Goal: Complete application form

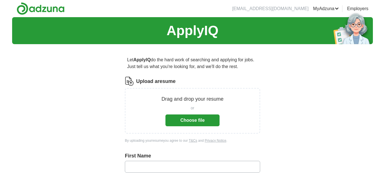
click at [142, 170] on input "text" at bounding box center [192, 167] width 135 height 12
type input "*****"
type input "*********"
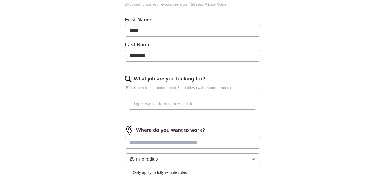
scroll to position [137, 0]
click at [142, 105] on input "What job are you looking for?" at bounding box center [192, 104] width 128 height 12
click at [140, 103] on input "What job are you looking for?" at bounding box center [192, 104] width 128 height 12
click at [120, 122] on div "Let ApplyIQ do the hard work of searching and applying for jobs. Just tell us w…" at bounding box center [192, 74] width 180 height 324
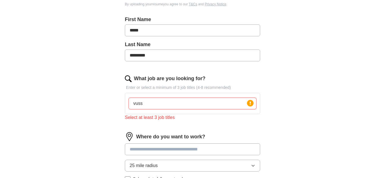
click at [151, 110] on div "vuss Press return to add title" at bounding box center [192, 103] width 130 height 16
click at [148, 104] on input "vuss" at bounding box center [192, 104] width 128 height 12
type input "v"
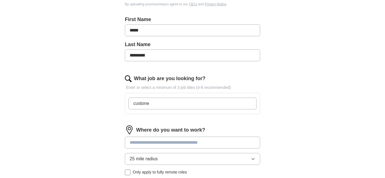
type input "custoner"
type input "customer service, material handler. [PERSON_NAME]"
click at [213, 105] on input "customer service, material handler. [PERSON_NAME]" at bounding box center [192, 104] width 128 height 12
click at [209, 106] on input "customer service, material handler. [PERSON_NAME]" at bounding box center [192, 104] width 128 height 12
click at [228, 104] on input "customer service, material handler. [PERSON_NAME]" at bounding box center [192, 104] width 128 height 12
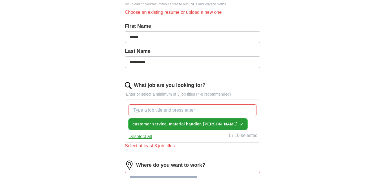
click at [164, 125] on span "customer service, material handler. [PERSON_NAME]" at bounding box center [184, 124] width 105 height 6
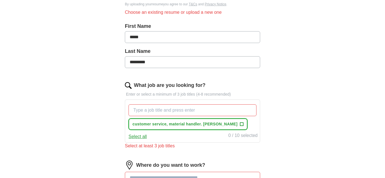
click at [240, 125] on span "+" at bounding box center [241, 124] width 3 height 5
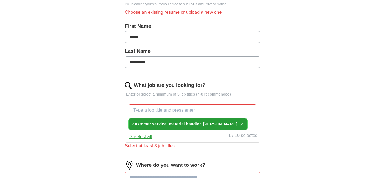
click at [174, 126] on span "customer service, material handler. [PERSON_NAME]" at bounding box center [184, 124] width 105 height 6
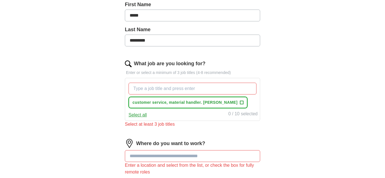
scroll to position [159, 0]
click at [240, 102] on span "+" at bounding box center [241, 102] width 3 height 5
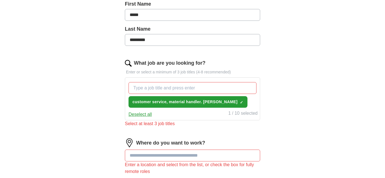
click at [140, 115] on button "Deselect all" at bounding box center [139, 114] width 23 height 7
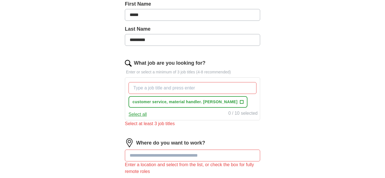
click at [145, 88] on input "What job are you looking for?" at bounding box center [192, 88] width 128 height 12
click at [150, 153] on input at bounding box center [192, 156] width 135 height 12
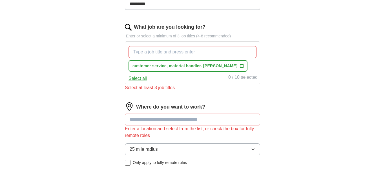
scroll to position [199, 0]
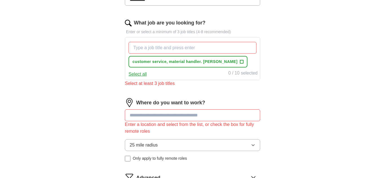
click at [140, 77] on button "Select all" at bounding box center [137, 74] width 18 height 7
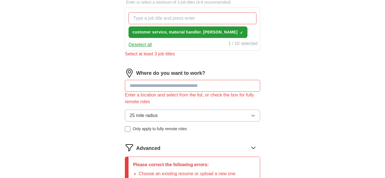
scroll to position [236, 0]
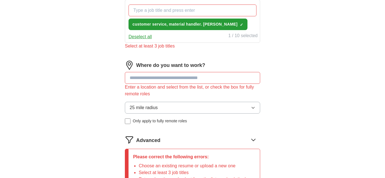
click at [173, 78] on input at bounding box center [192, 78] width 135 height 12
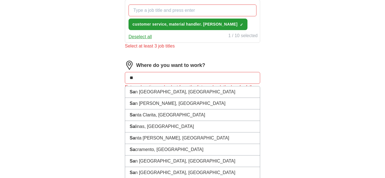
type input "*"
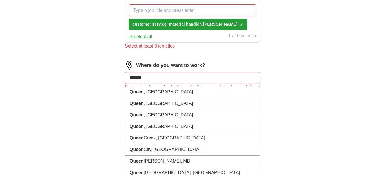
type input "********"
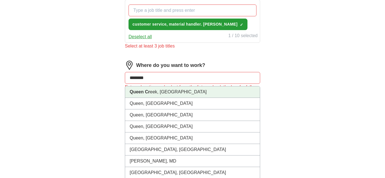
click at [169, 93] on li "Queen Cr eek, [GEOGRAPHIC_DATA]" at bounding box center [192, 92] width 135 height 12
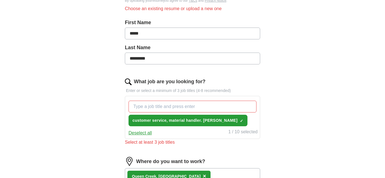
scroll to position [140, 0]
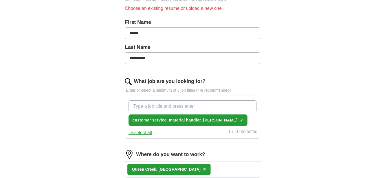
click at [136, 107] on input "What job are you looking for?" at bounding box center [192, 107] width 128 height 12
type input "customer service"
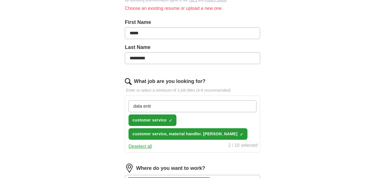
click at [139, 100] on div "data entr customer service ✓ × customer service, material handler. [PERSON_NAME…" at bounding box center [192, 120] width 130 height 44
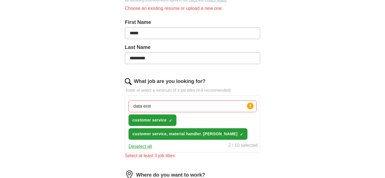
click at [154, 110] on input "data entr" at bounding box center [192, 107] width 128 height 12
type input "data entry"
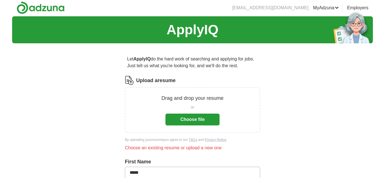
scroll to position [0, 0]
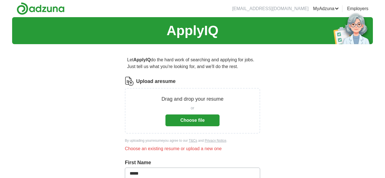
click at [195, 122] on button "Choose file" at bounding box center [192, 121] width 54 height 12
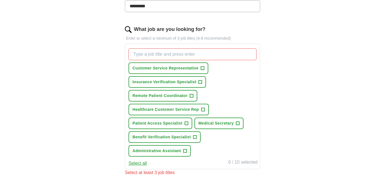
scroll to position [164, 0]
click at [204, 68] on span "+" at bounding box center [202, 68] width 3 height 5
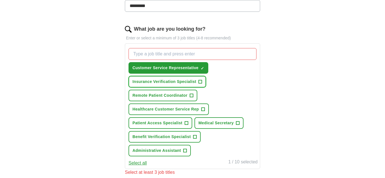
click at [201, 84] on span "+" at bounding box center [199, 82] width 3 height 5
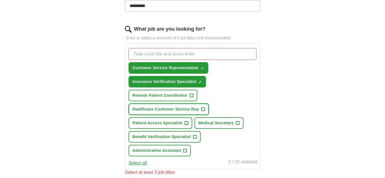
click at [204, 109] on span "+" at bounding box center [202, 109] width 3 height 5
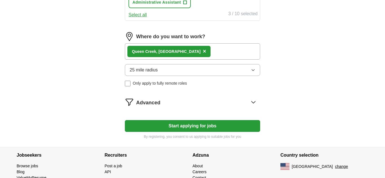
scroll to position [314, 0]
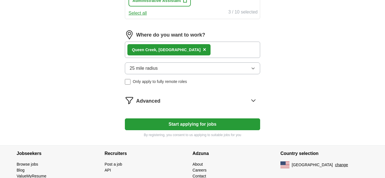
click at [180, 123] on button "Start applying for jobs" at bounding box center [192, 125] width 135 height 12
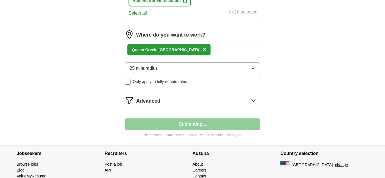
select select "**"
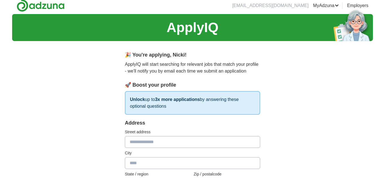
scroll to position [0, 0]
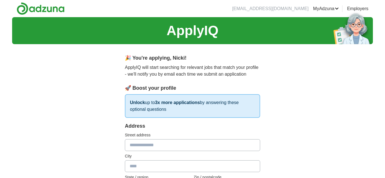
click at [189, 144] on input "text" at bounding box center [192, 145] width 135 height 12
type input "**********"
type input "*******"
type input "*****"
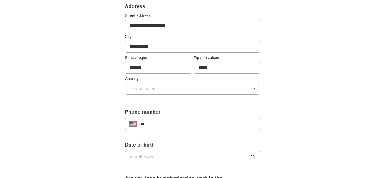
scroll to position [121, 0]
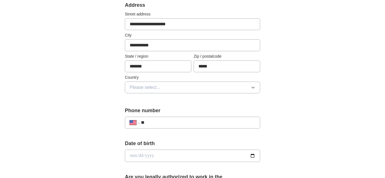
click at [252, 89] on icon "button" at bounding box center [253, 87] width 5 height 5
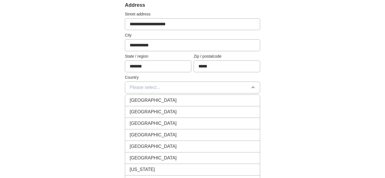
click at [157, 111] on div "[GEOGRAPHIC_DATA]" at bounding box center [193, 112] width 126 height 7
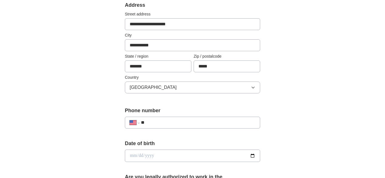
click at [157, 122] on input "**" at bounding box center [198, 122] width 114 height 7
type input "**********"
click at [169, 157] on input "date" at bounding box center [192, 156] width 135 height 12
type input "**********"
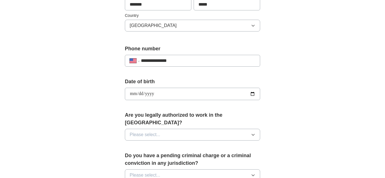
scroll to position [183, 0]
click at [254, 130] on button "Please select..." at bounding box center [192, 135] width 135 height 12
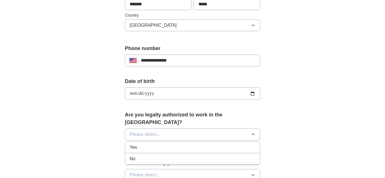
click at [247, 144] on div "Yes" at bounding box center [193, 147] width 126 height 7
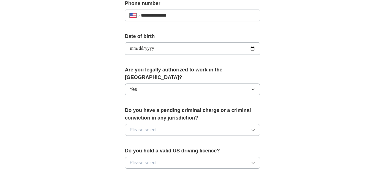
scroll to position [231, 0]
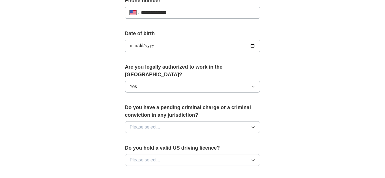
click at [186, 122] on button "Please select..." at bounding box center [192, 127] width 135 height 12
click at [184, 148] on div "No" at bounding box center [193, 151] width 126 height 7
click at [242, 159] on div "Do you hold a valid US driving licence? Please select..." at bounding box center [192, 157] width 135 height 26
click at [243, 157] on button "Please select..." at bounding box center [192, 160] width 135 height 12
click at [134, 170] on span "Yes" at bounding box center [133, 173] width 7 height 7
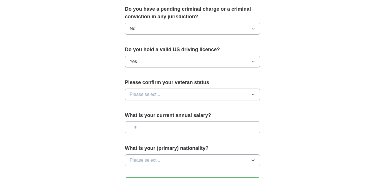
scroll to position [334, 0]
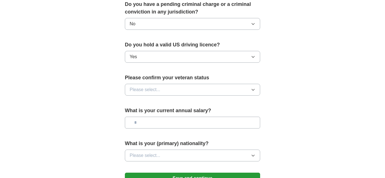
click at [255, 88] on icon "button" at bounding box center [253, 90] width 5 height 5
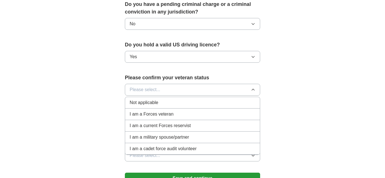
click at [171, 99] on div "Not applicable" at bounding box center [193, 102] width 126 height 7
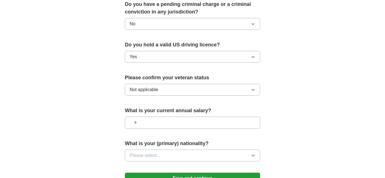
click at [158, 117] on input "text" at bounding box center [192, 123] width 135 height 12
type input "**"
click at [223, 152] on button "Please select..." at bounding box center [192, 156] width 135 height 12
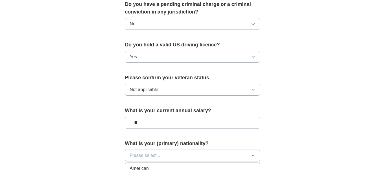
click at [166, 165] on div "American" at bounding box center [193, 168] width 126 height 7
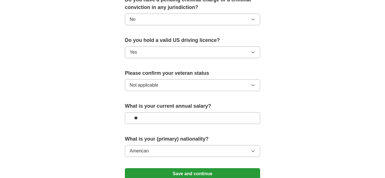
scroll to position [379, 0]
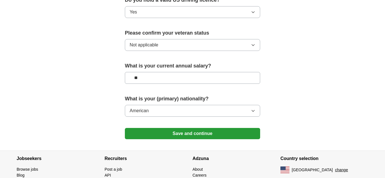
click at [186, 128] on button "Save and continue" at bounding box center [192, 133] width 135 height 11
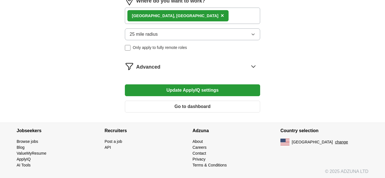
scroll to position [277, 0]
